Goal: Book appointment/travel/reservation

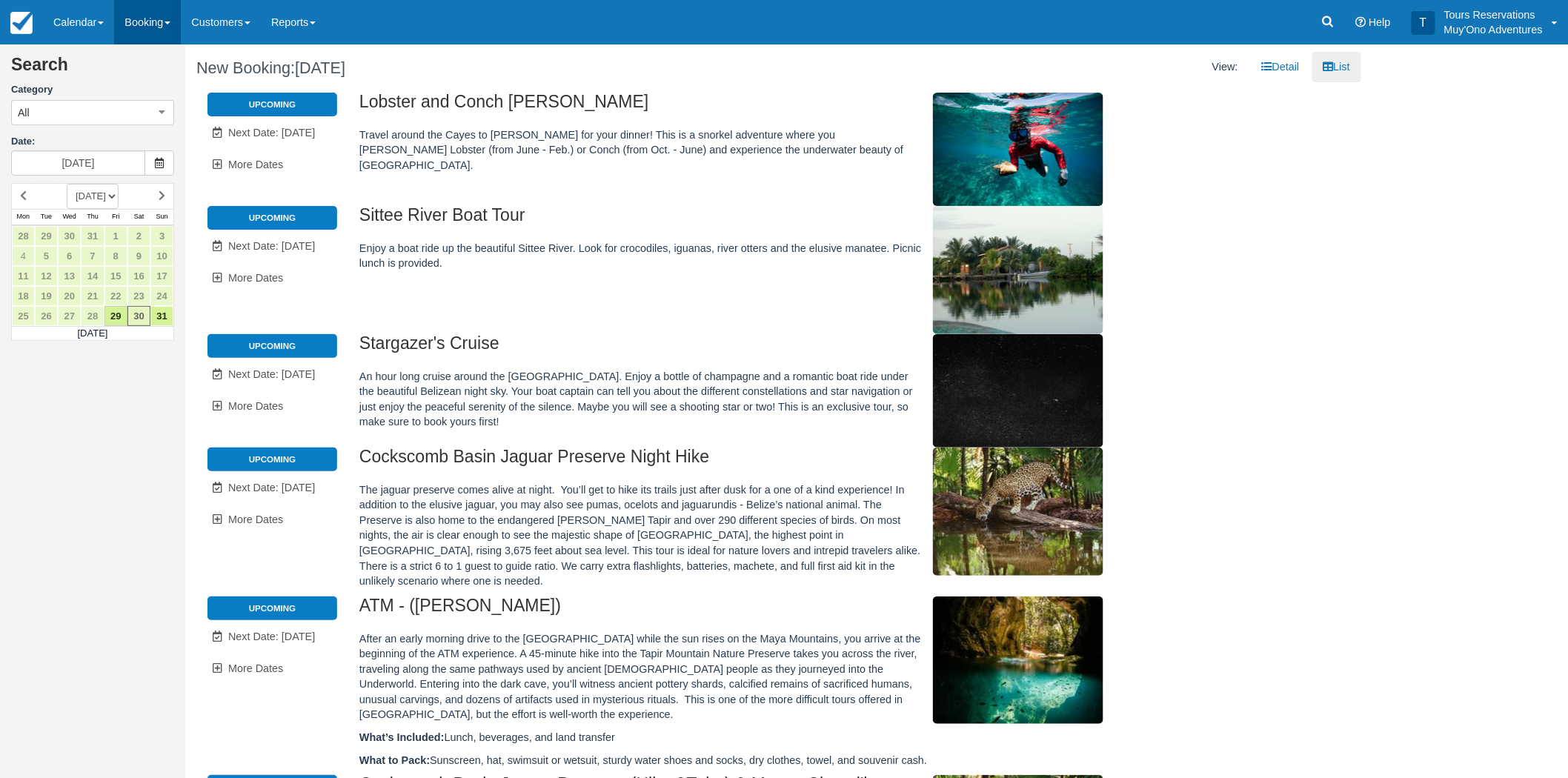
click at [163, 26] on link "Booking" at bounding box center [147, 22] width 66 height 44
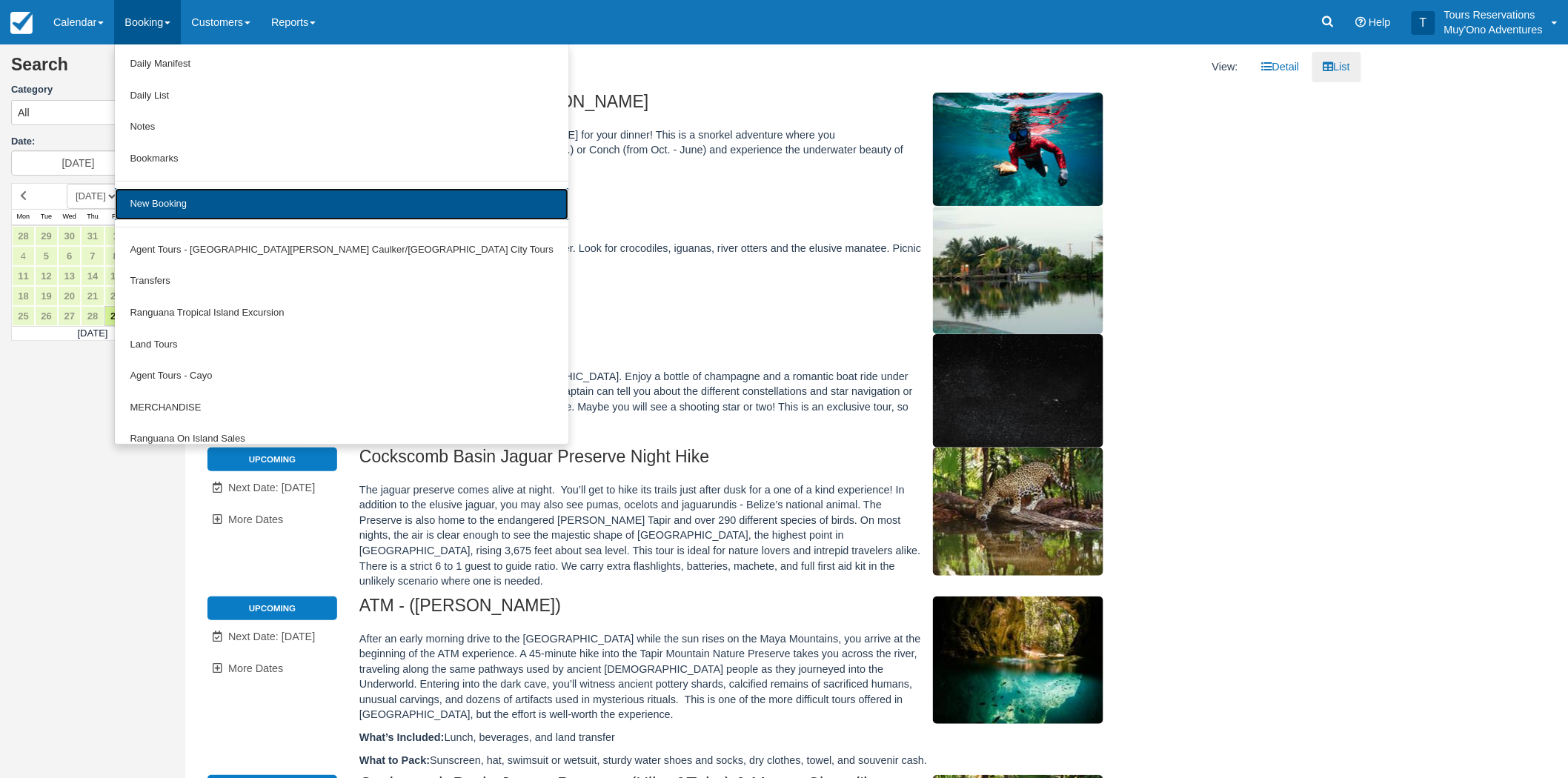
click at [196, 207] on link "New Booking" at bounding box center [341, 204] width 453 height 32
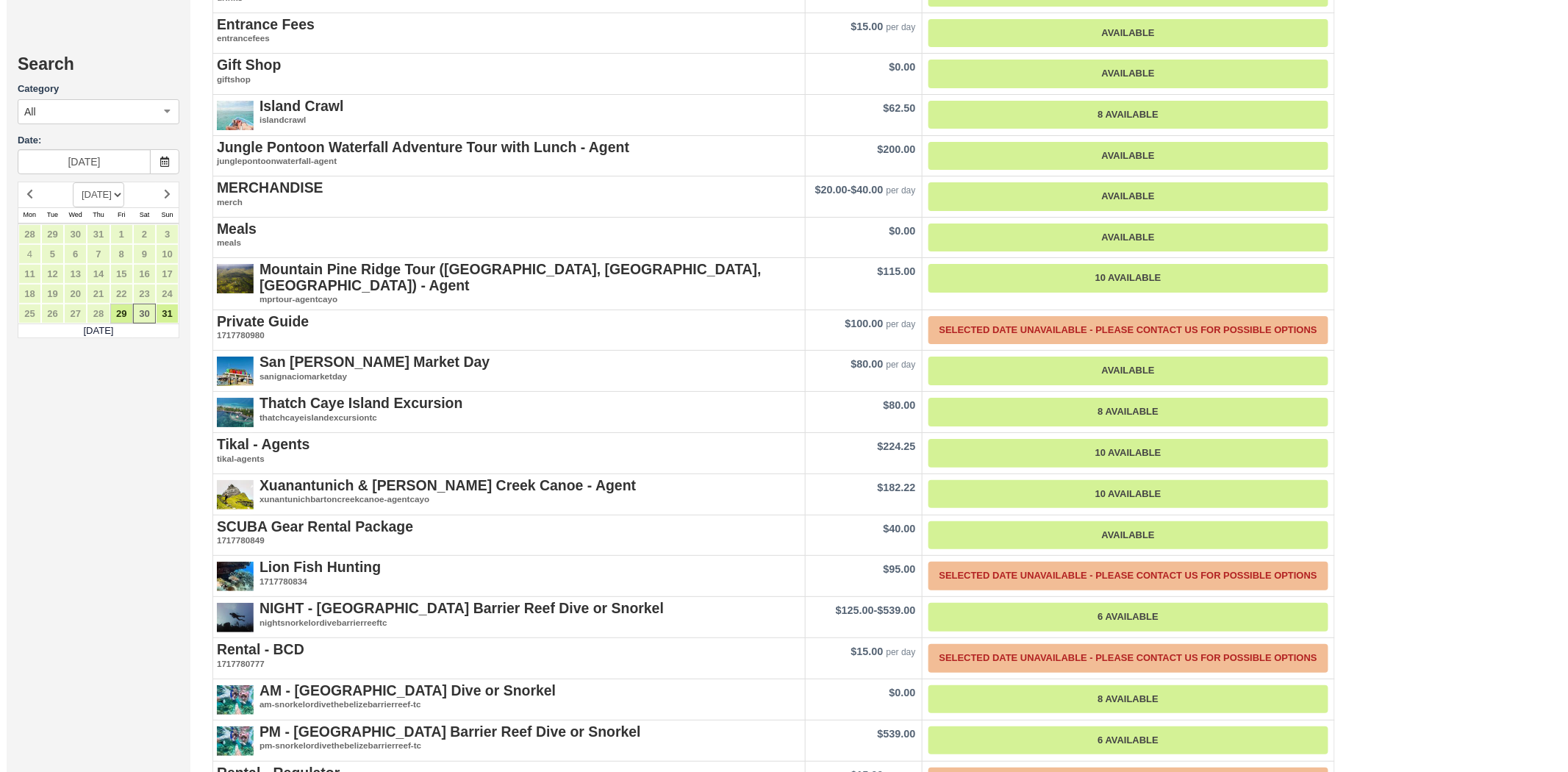
scroll to position [2288, 0]
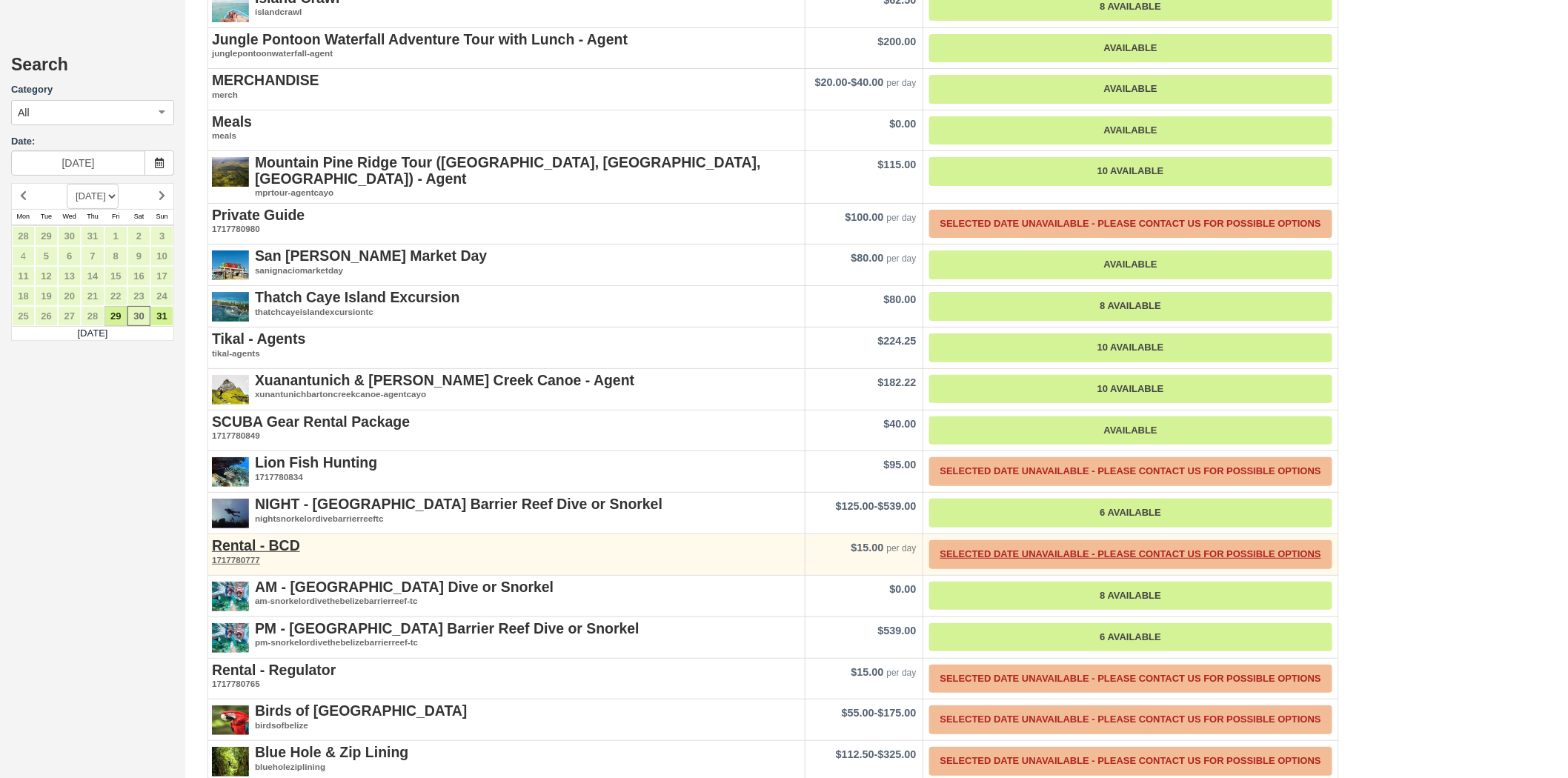
click at [366, 534] on td "Rental - BCD 1717780777" at bounding box center [507, 555] width 597 height 41
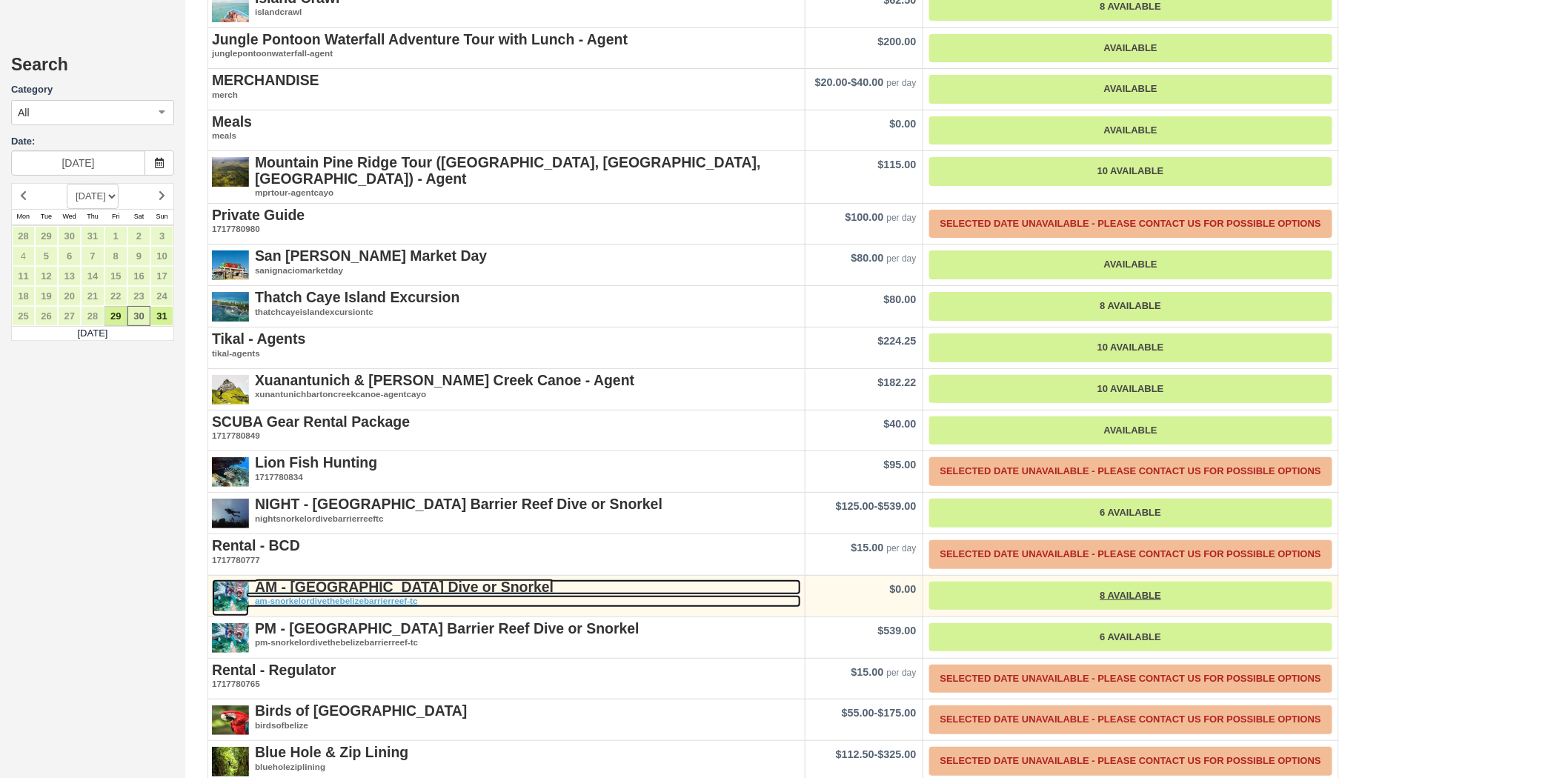
click at [363, 579] on strong "AM - [GEOGRAPHIC_DATA] Dive or Snorkel" at bounding box center [404, 587] width 299 height 17
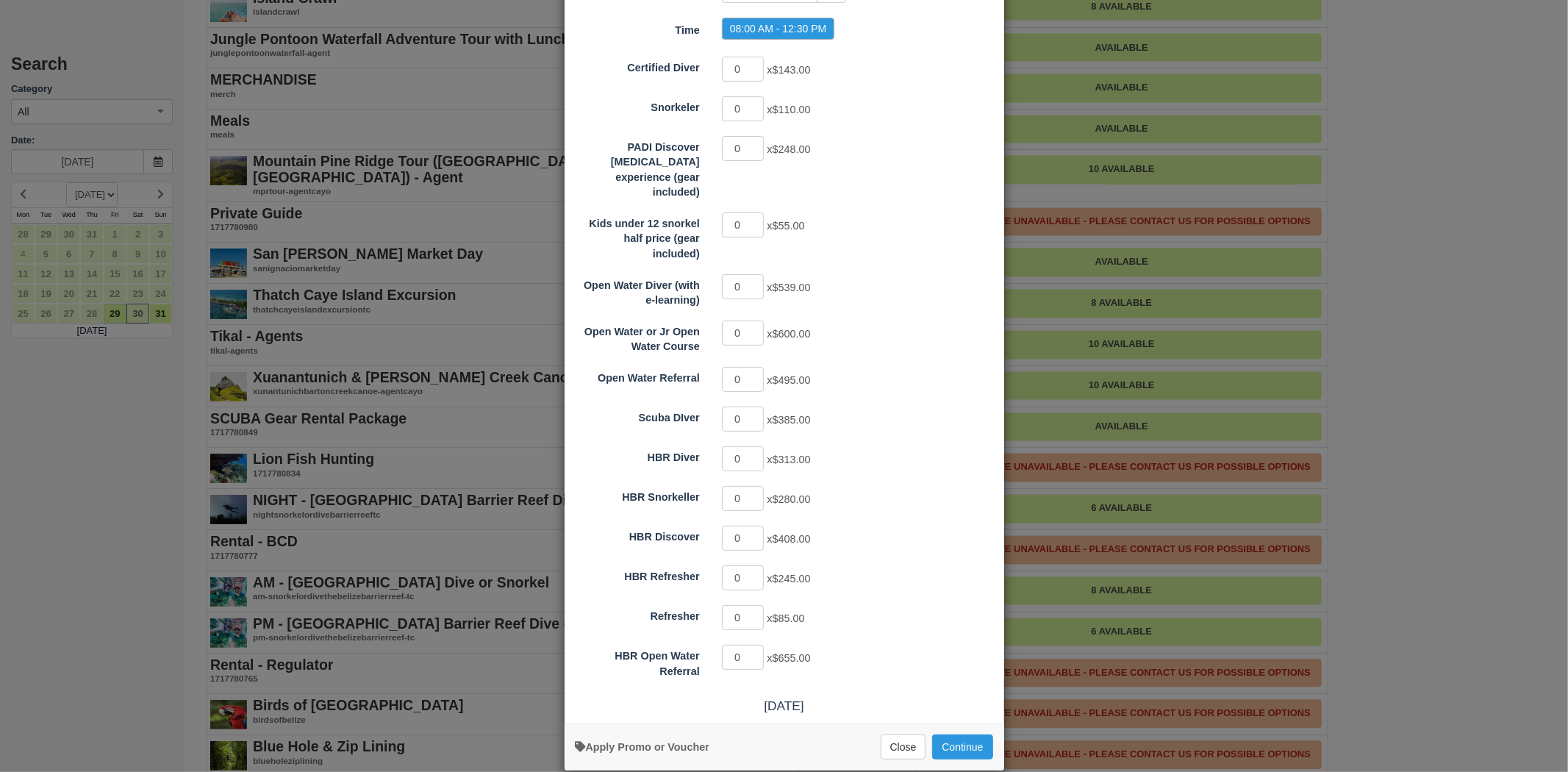
scroll to position [156, 0]
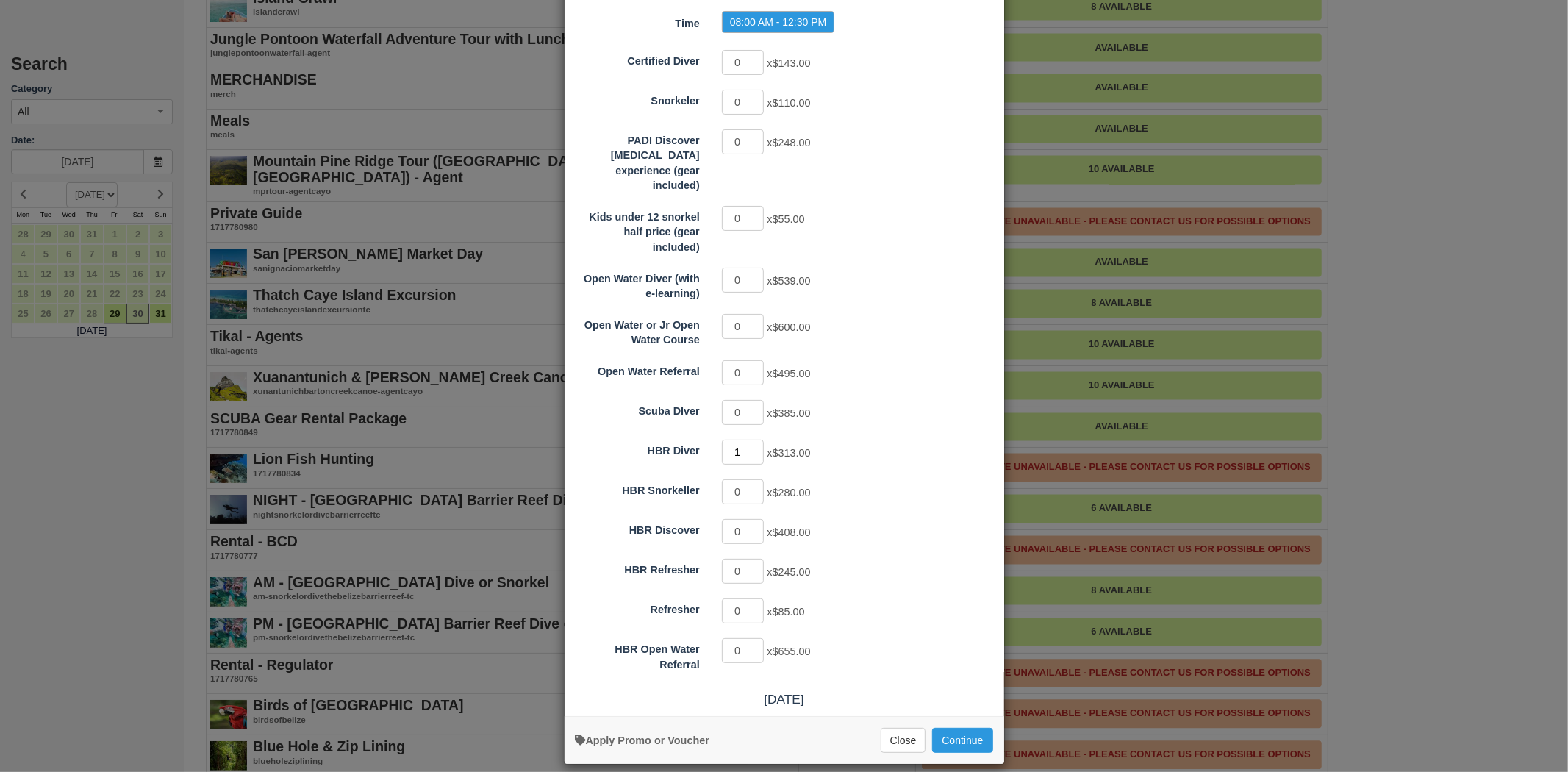
type input "1"
click at [754, 440] on input "1" at bounding box center [743, 452] width 43 height 25
click at [941, 728] on button "Continue" at bounding box center [962, 740] width 61 height 25
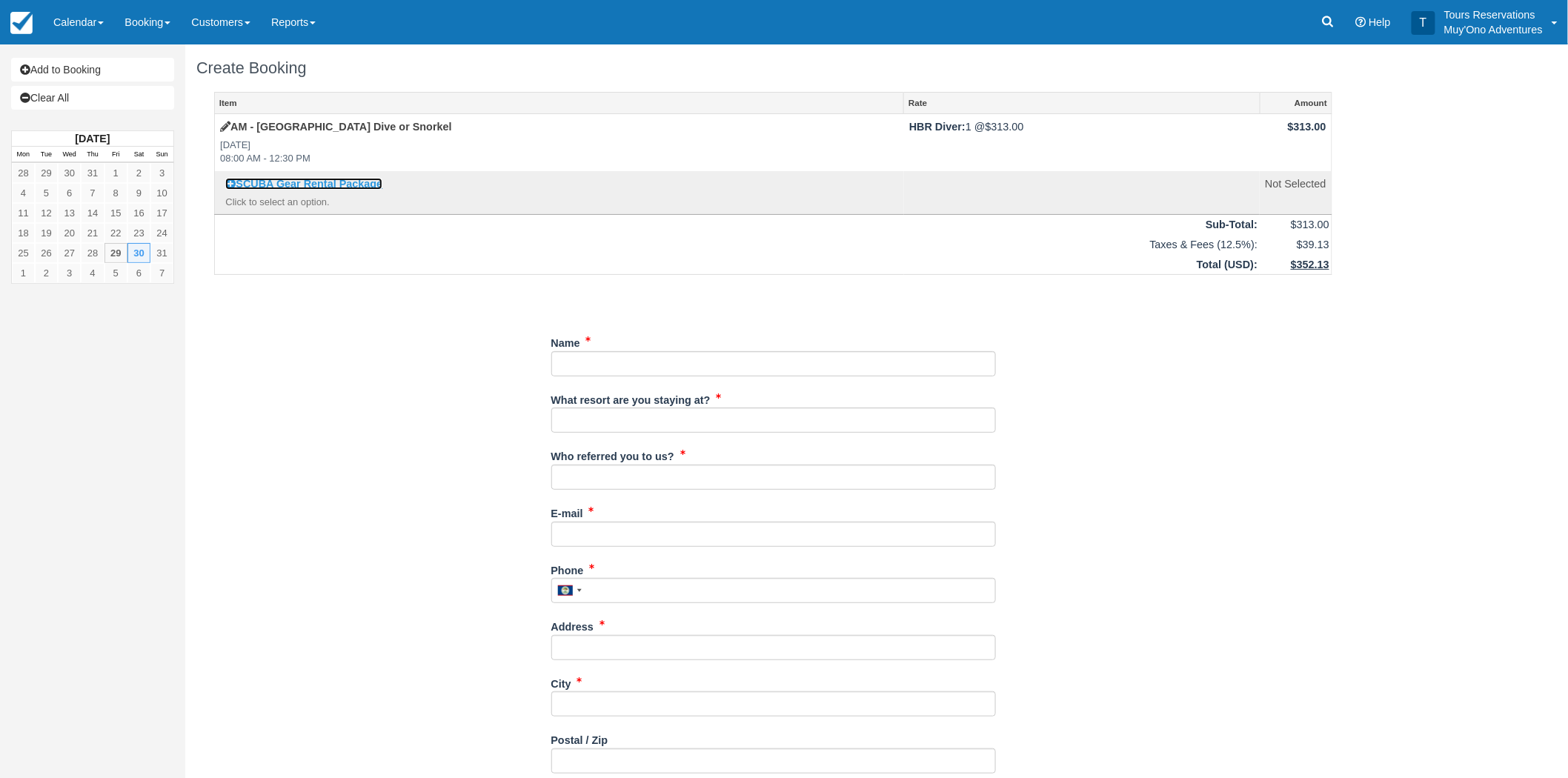
click at [226, 180] on icon at bounding box center [231, 184] width 11 height 11
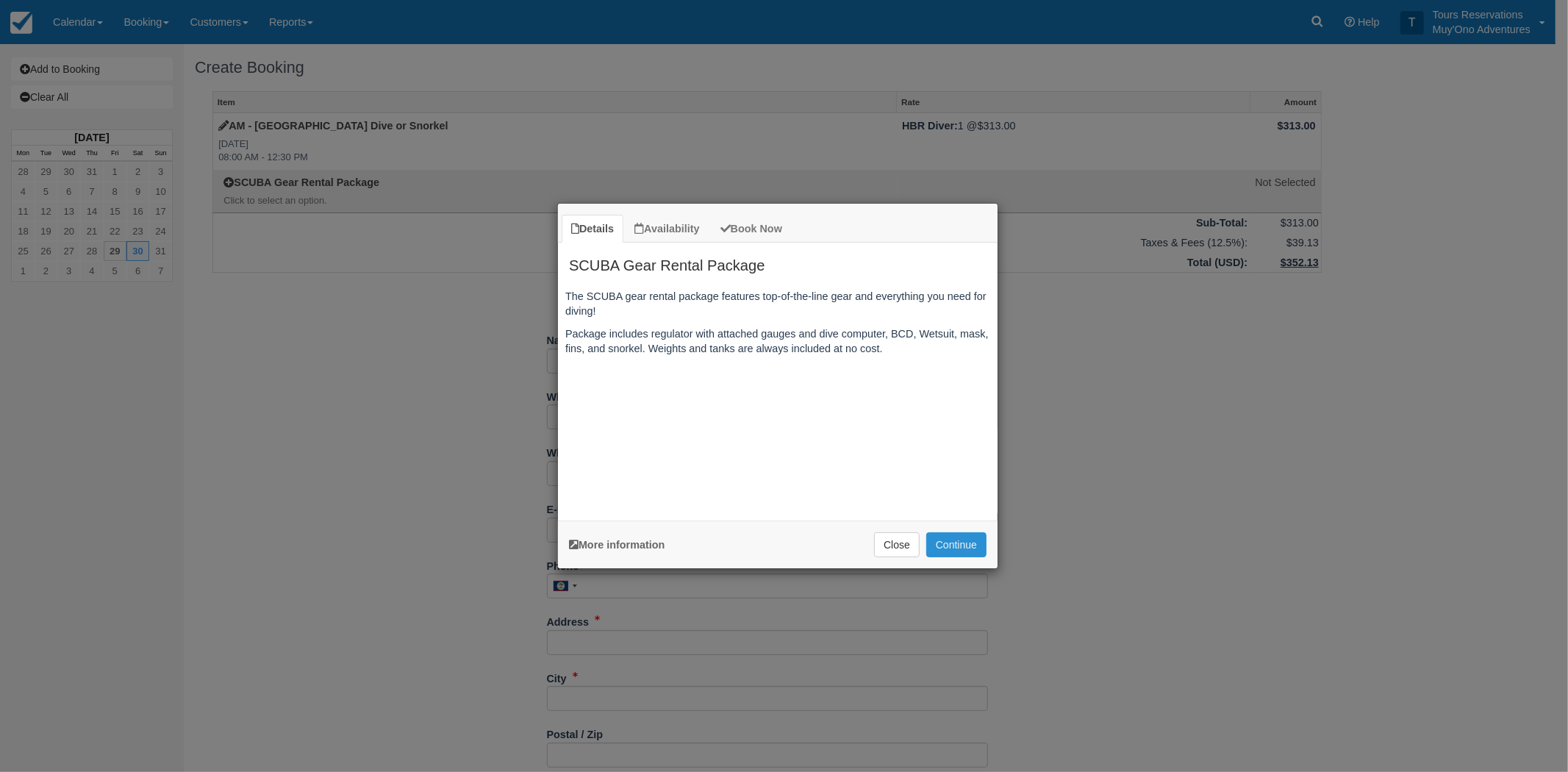
click at [959, 545] on button "Continue" at bounding box center [956, 545] width 61 height 25
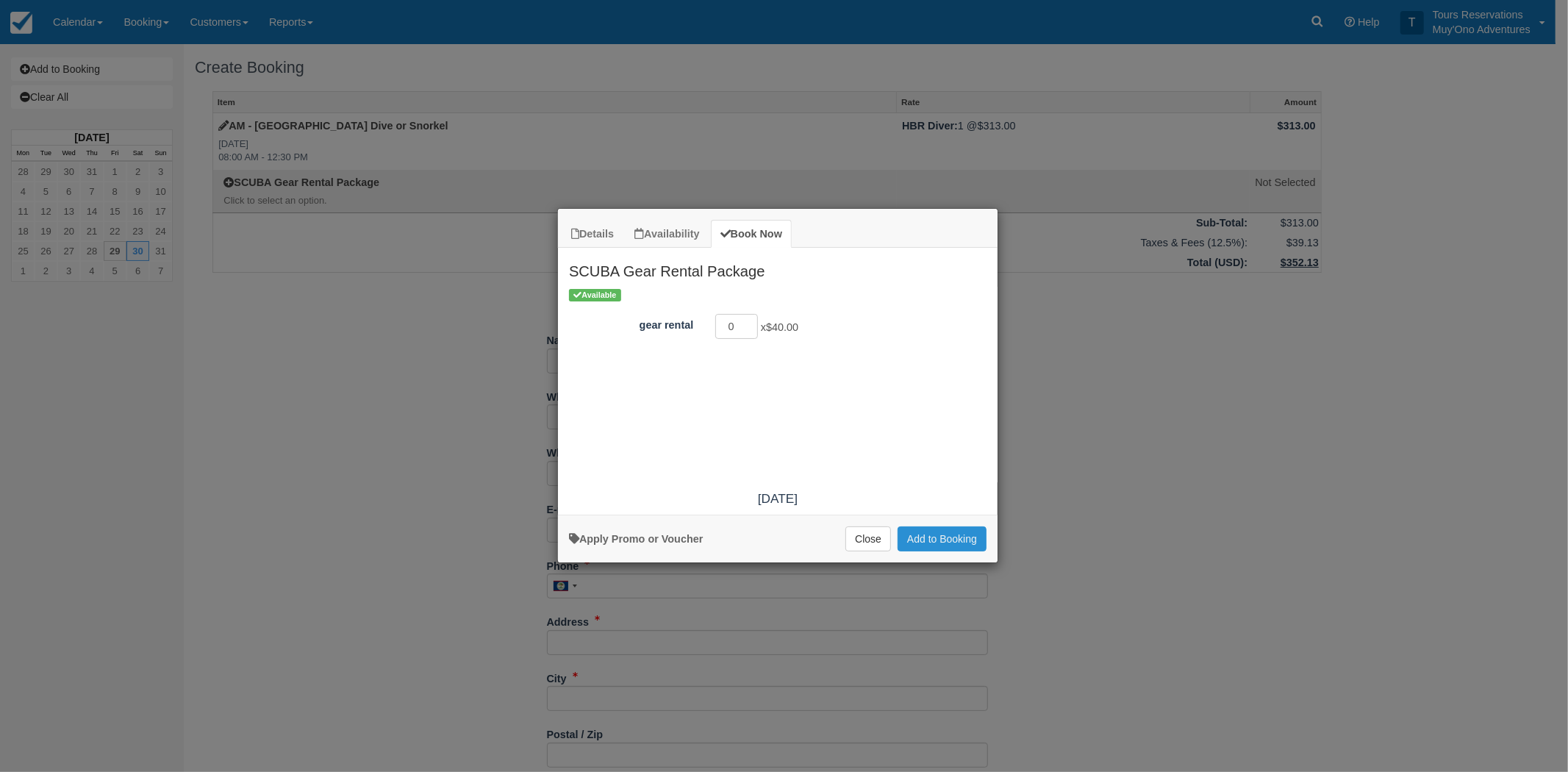
click at [956, 542] on button "Add to Booking" at bounding box center [941, 539] width 89 height 25
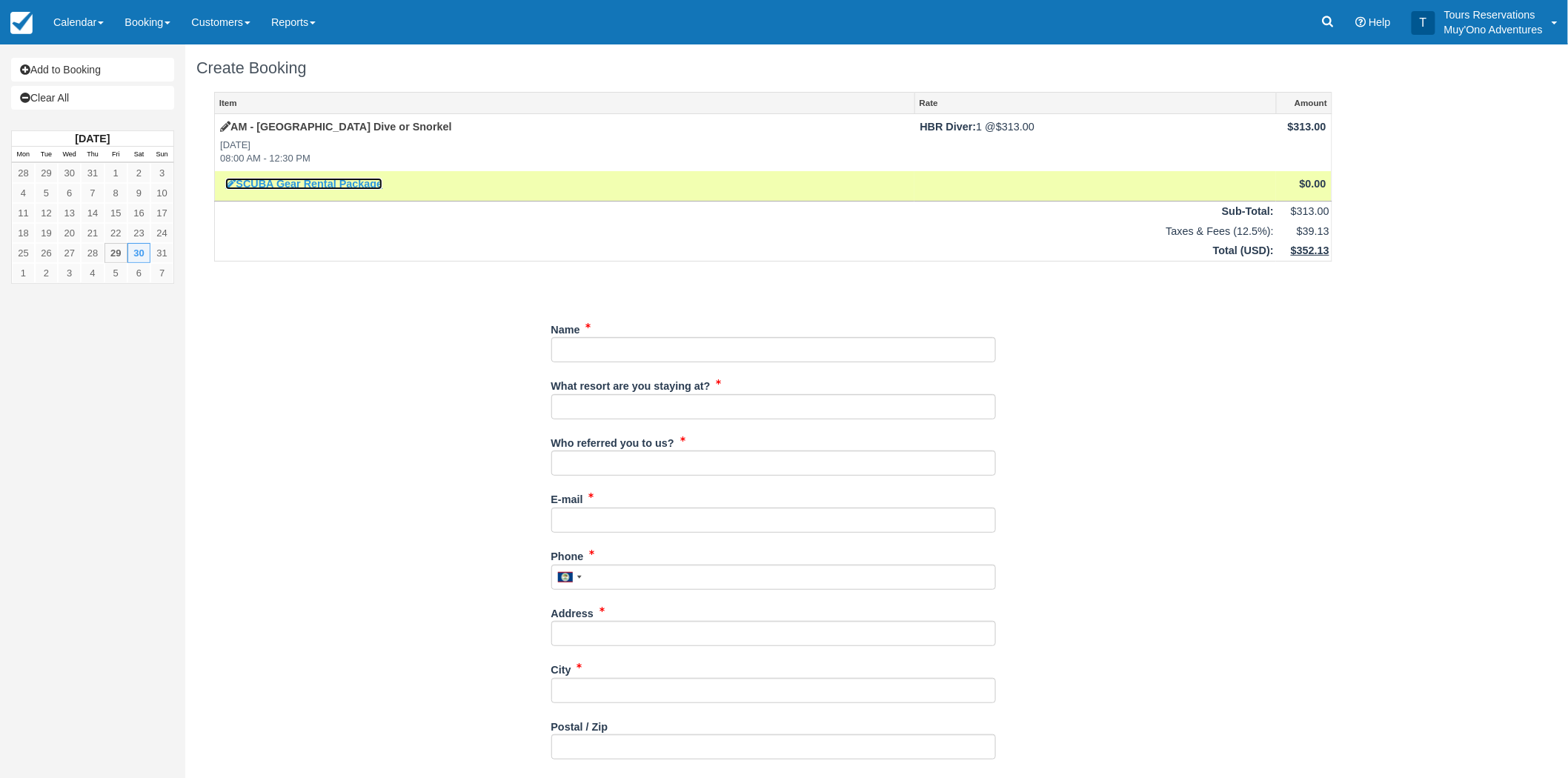
click at [331, 179] on link "SCUBA Gear Rental Package" at bounding box center [304, 184] width 157 height 12
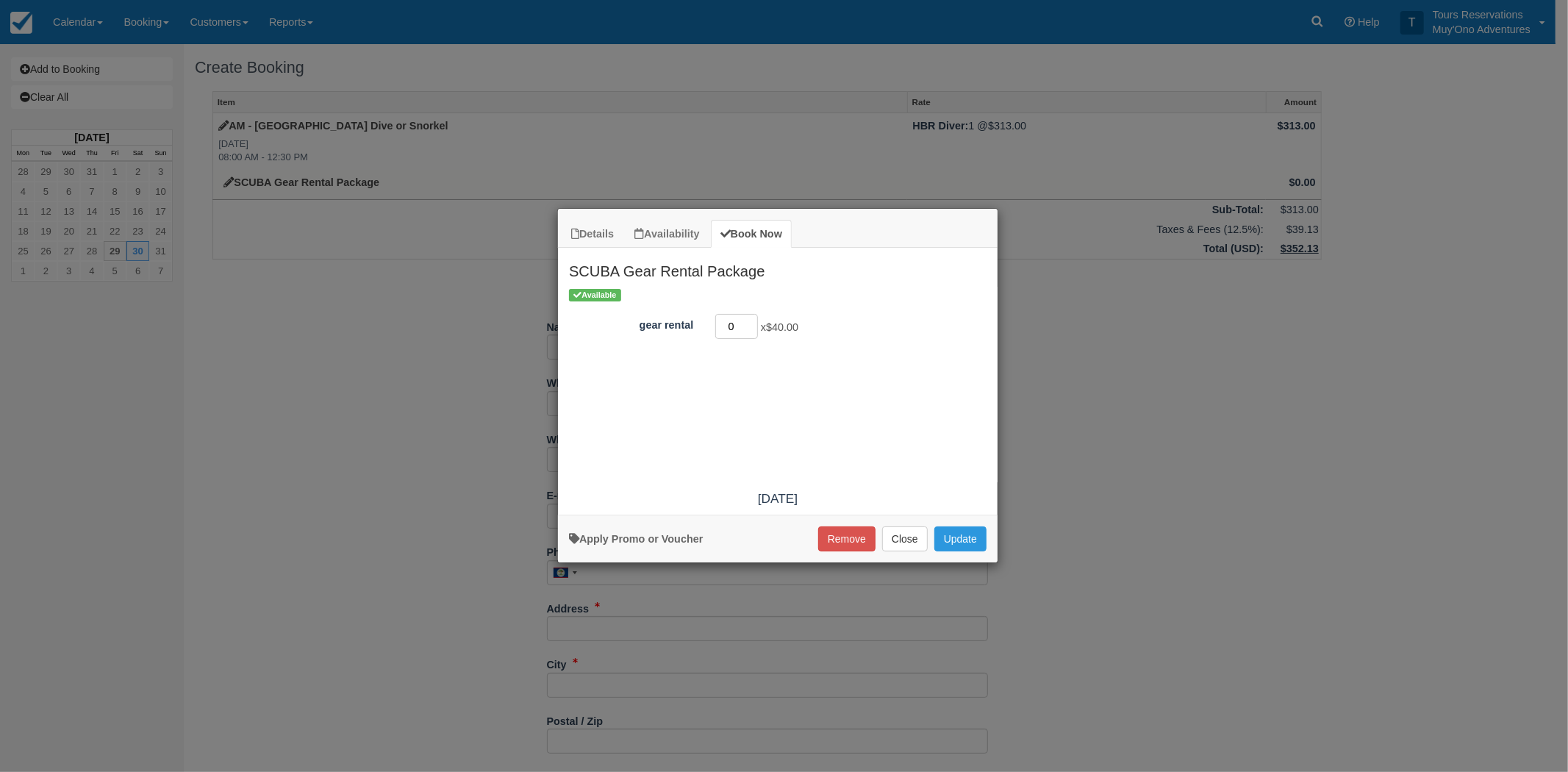
click at [744, 319] on input "0" at bounding box center [736, 326] width 43 height 25
type input "1"
click at [962, 536] on button "Update" at bounding box center [960, 539] width 52 height 25
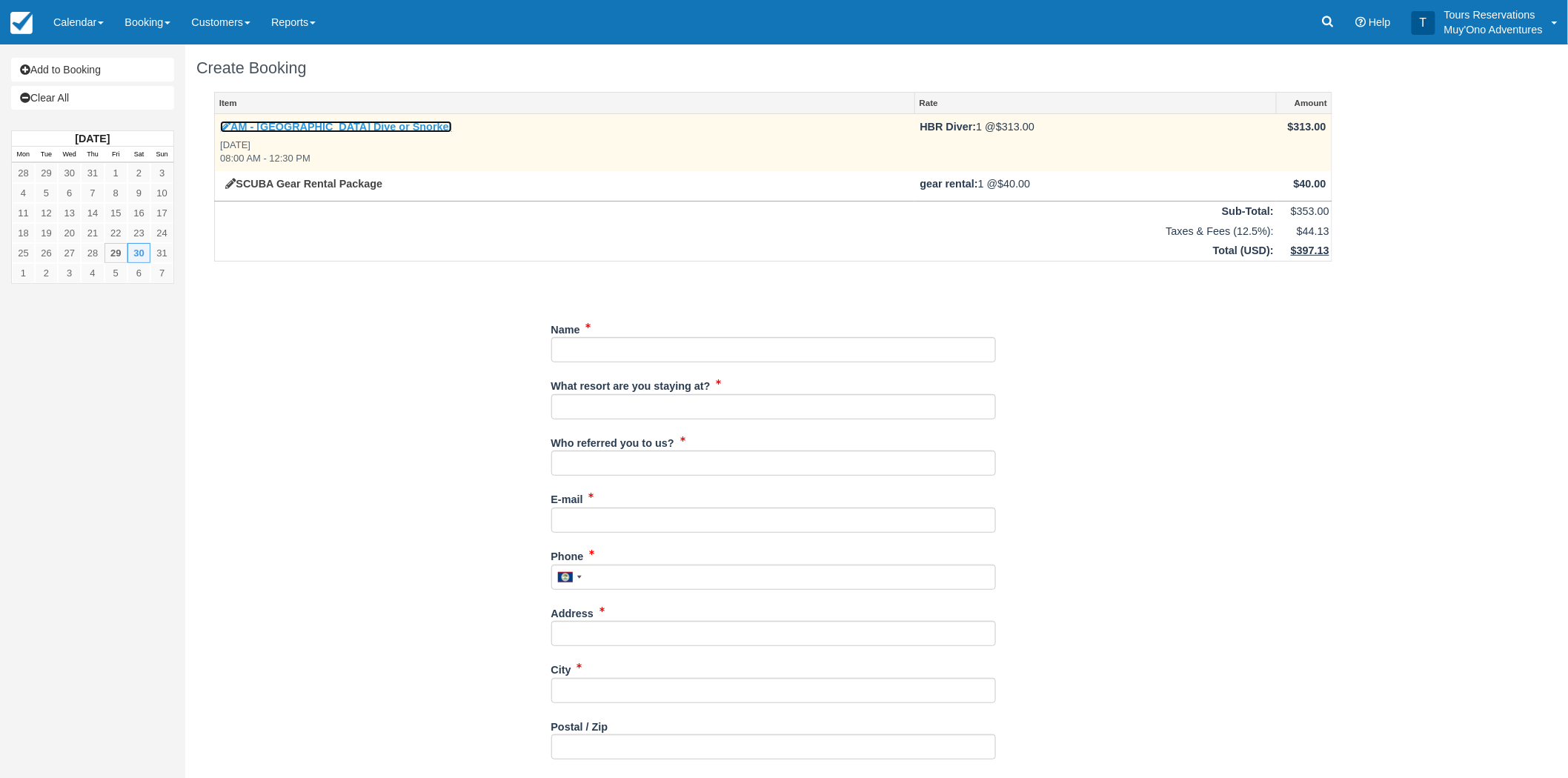
click at [344, 127] on link "AM - [GEOGRAPHIC_DATA] Dive or Snorkel" at bounding box center [336, 127] width 232 height 12
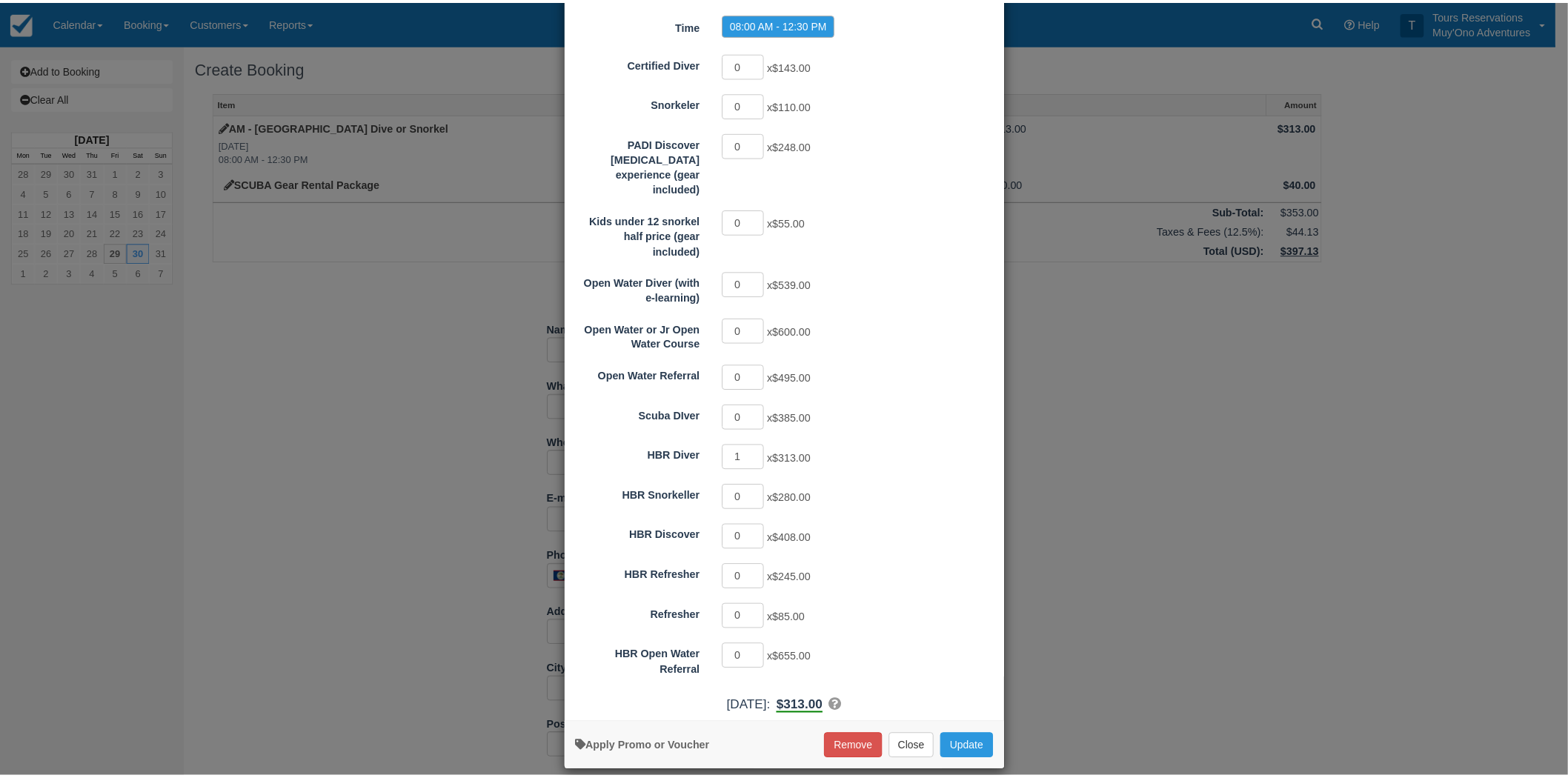
scroll to position [157, 0]
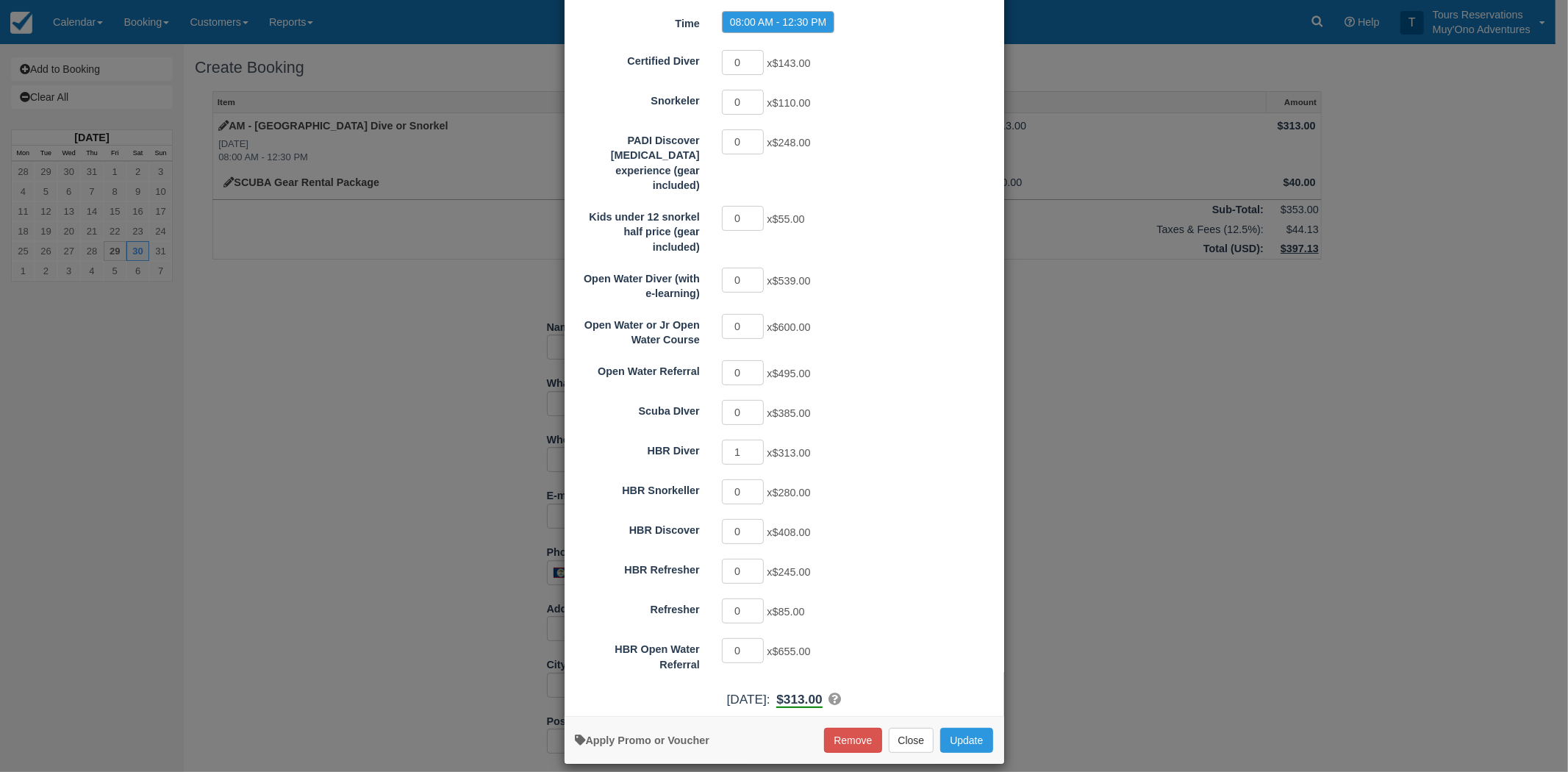
click at [1130, 337] on div "Details Availability Photos Map Book Now AM - [GEOGRAPHIC_DATA] Dive or Snorkel…" at bounding box center [784, 386] width 1568 height 772
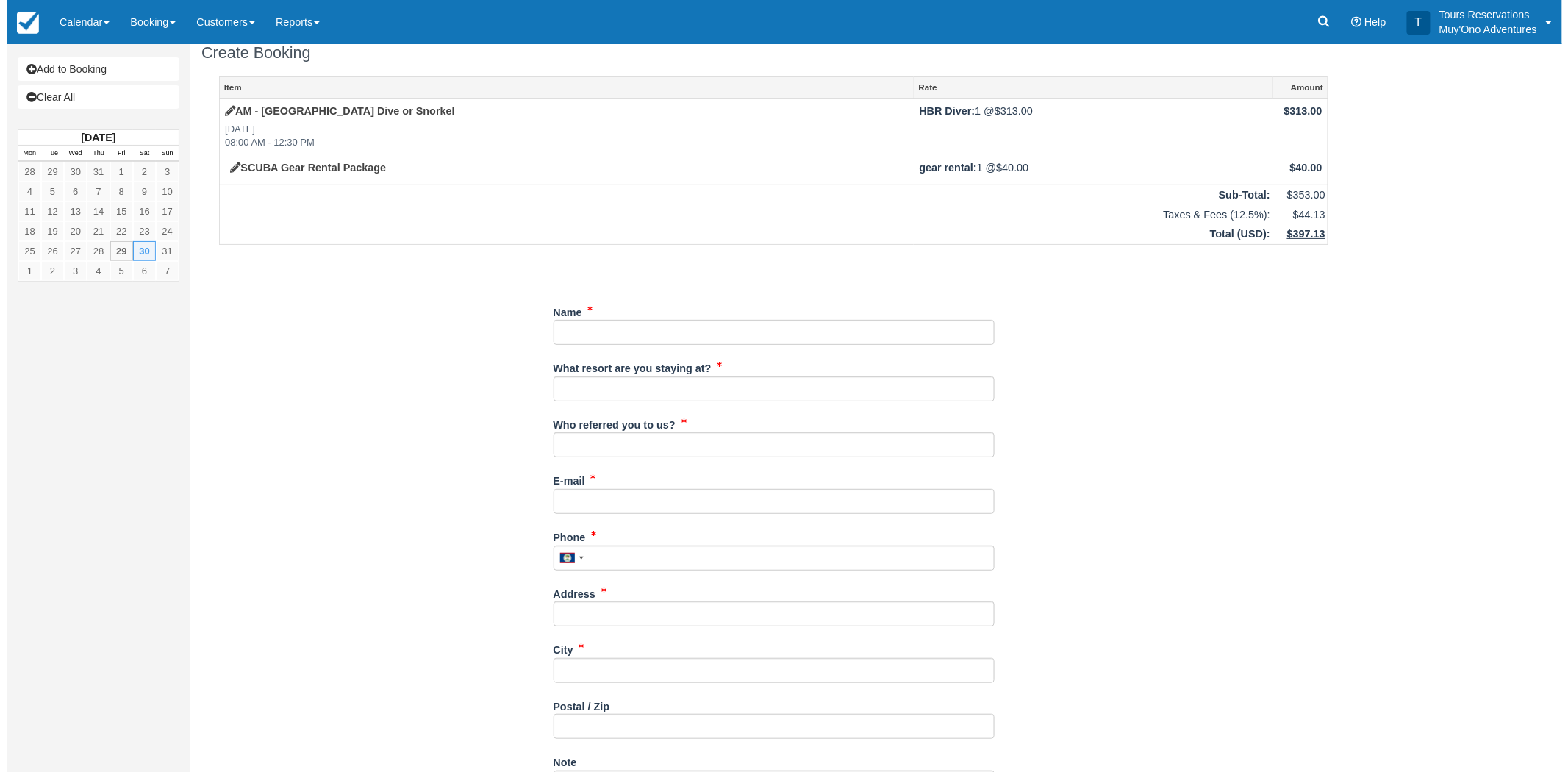
scroll to position [0, 0]
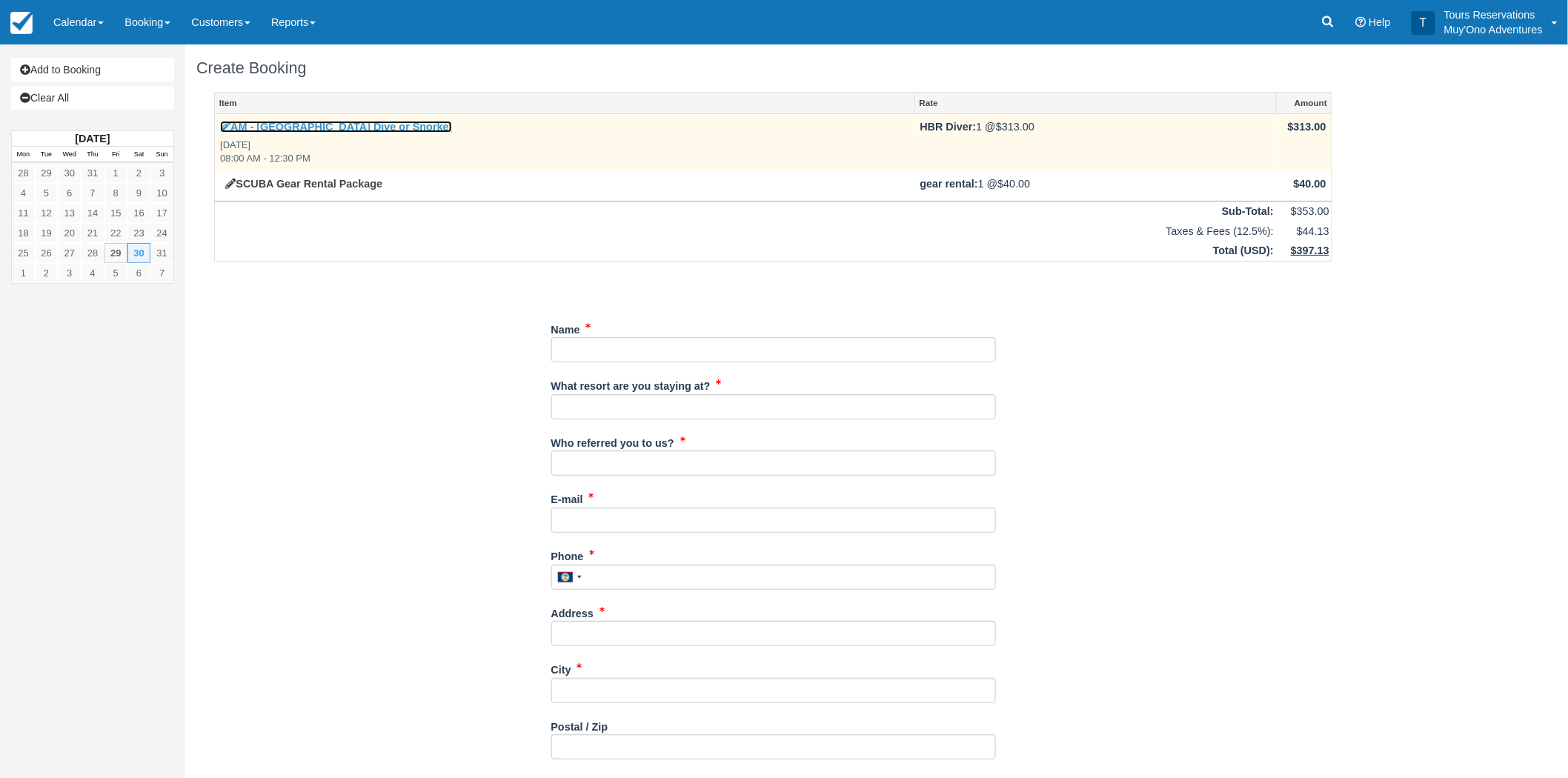
click at [329, 121] on link "AM - [GEOGRAPHIC_DATA] Dive or Snorkel" at bounding box center [336, 127] width 232 height 12
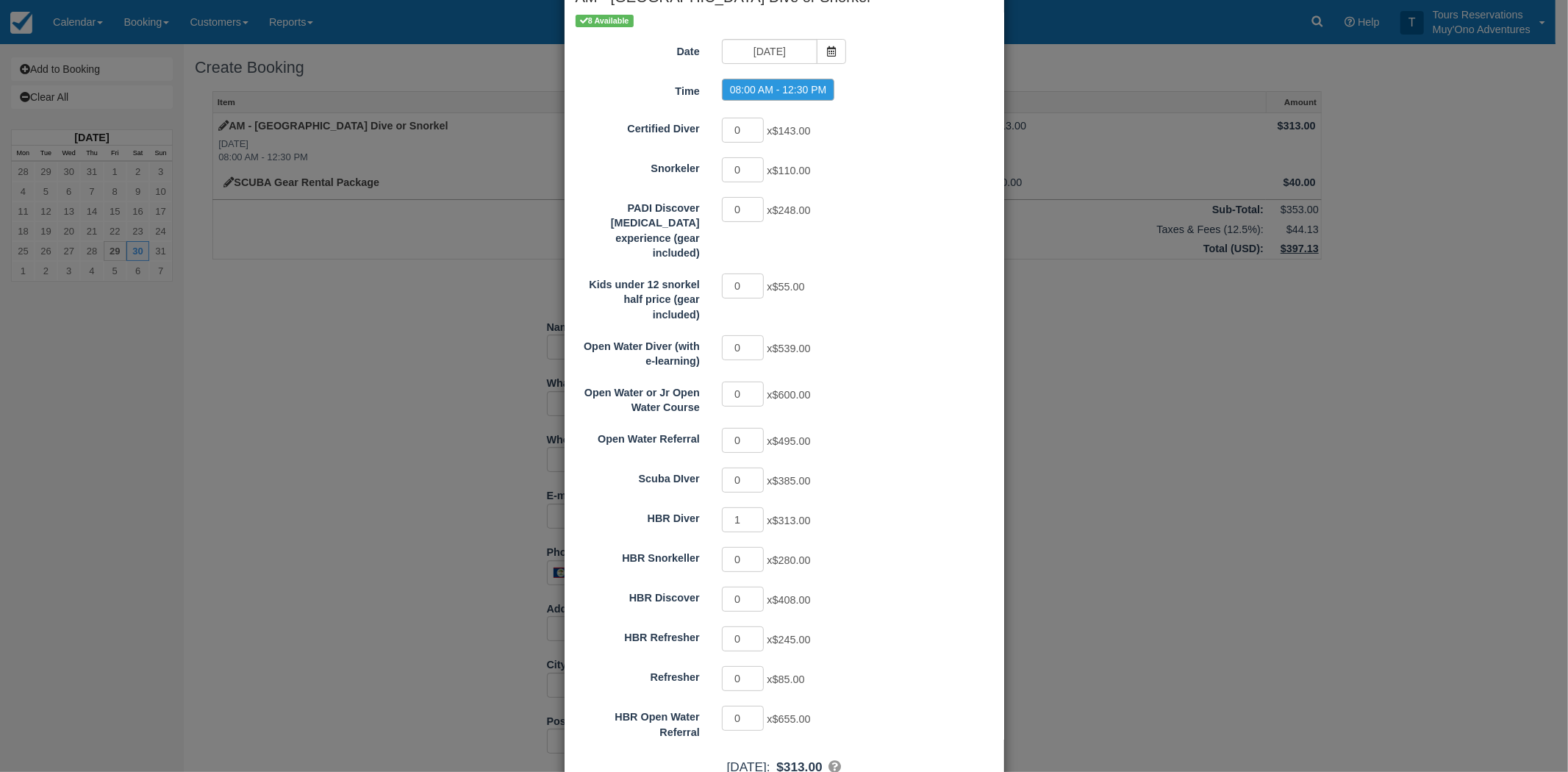
scroll to position [156, 0]
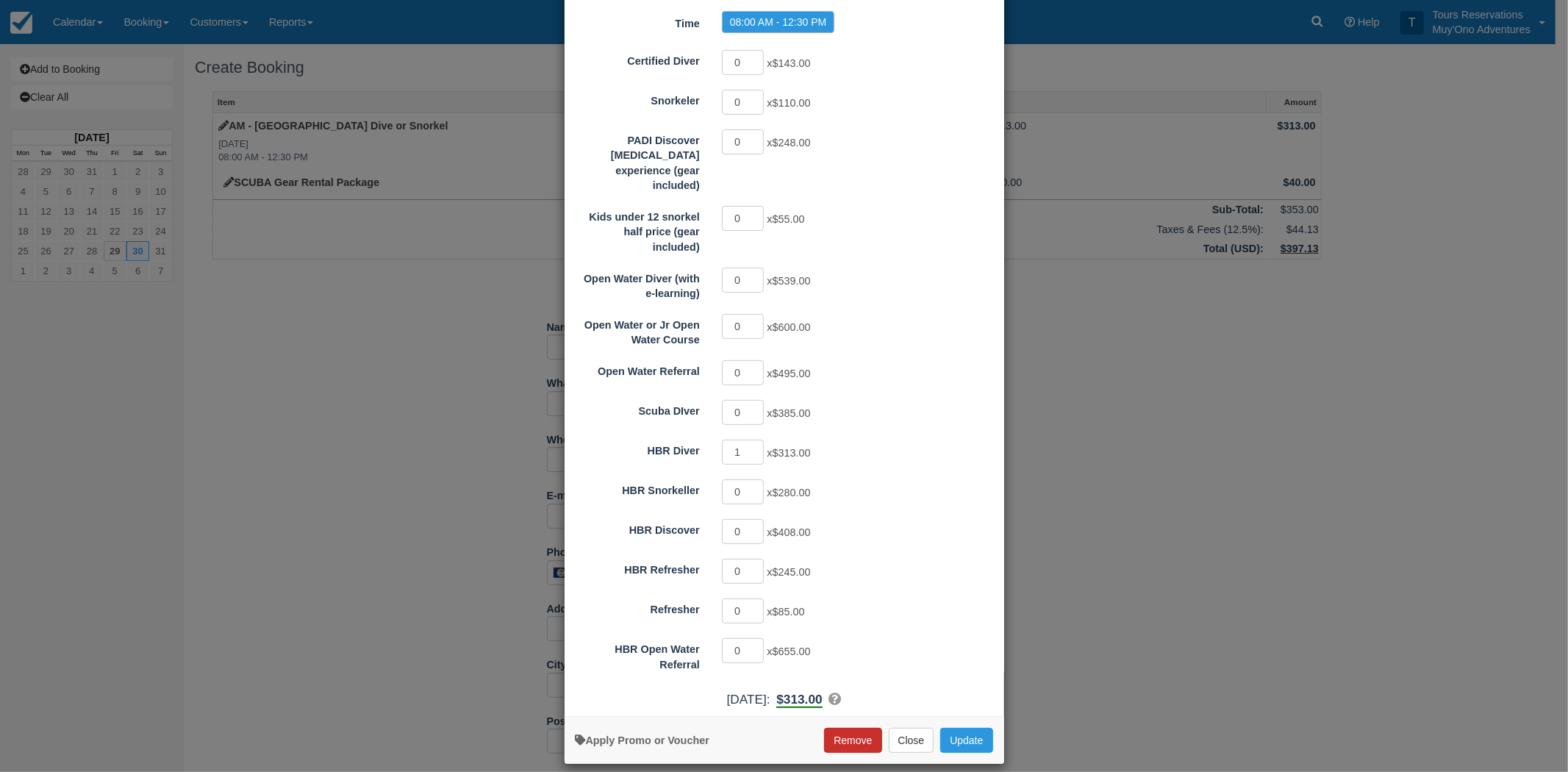
click at [836, 729] on button "Remove" at bounding box center [852, 740] width 58 height 25
